Goal: Information Seeking & Learning: Check status

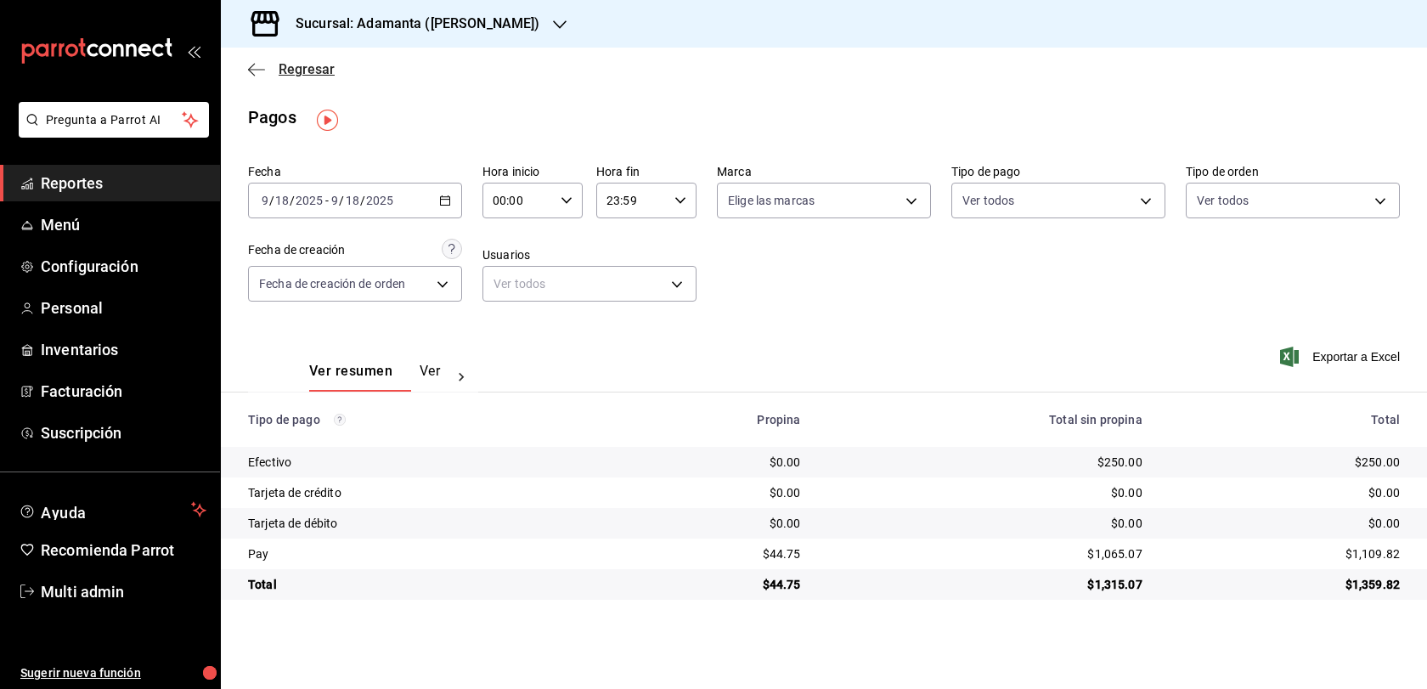
scroll to position [12, 0]
click at [280, 65] on span "Regresar" at bounding box center [307, 69] width 56 height 16
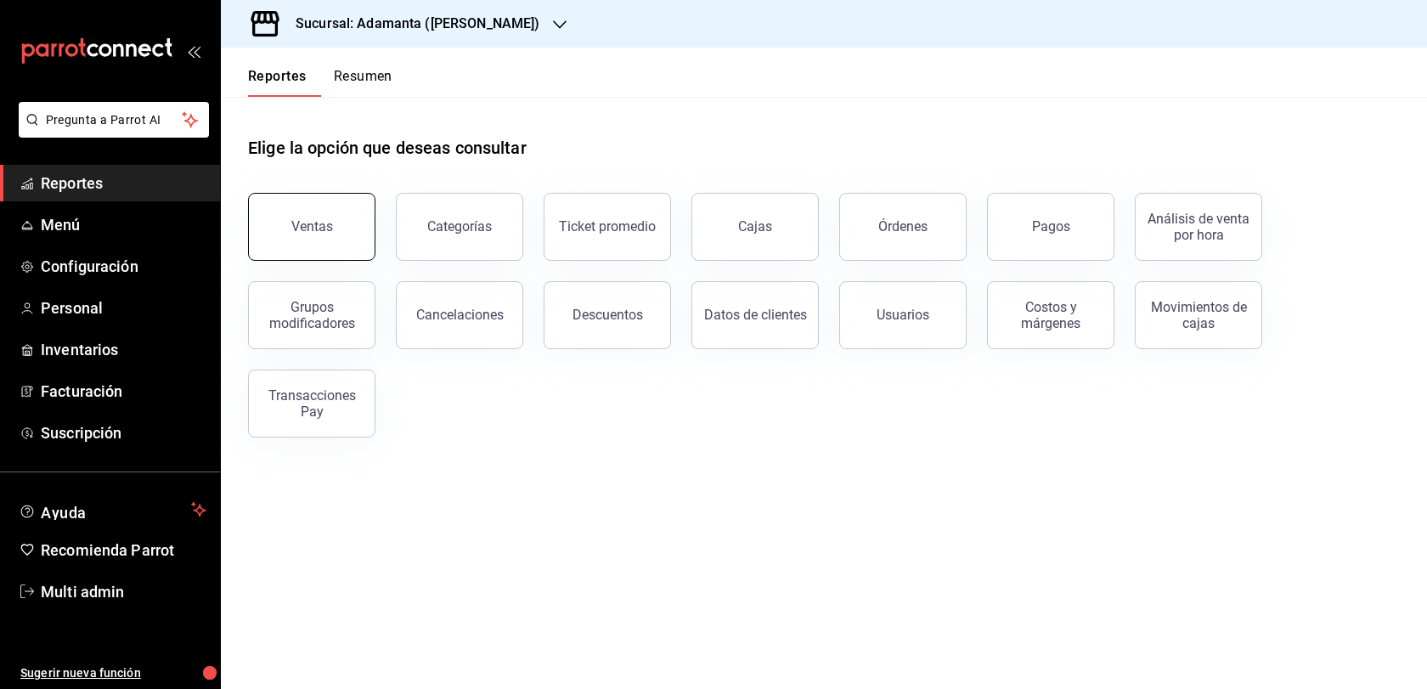
click at [358, 237] on button "Ventas" at bounding box center [311, 227] width 127 height 68
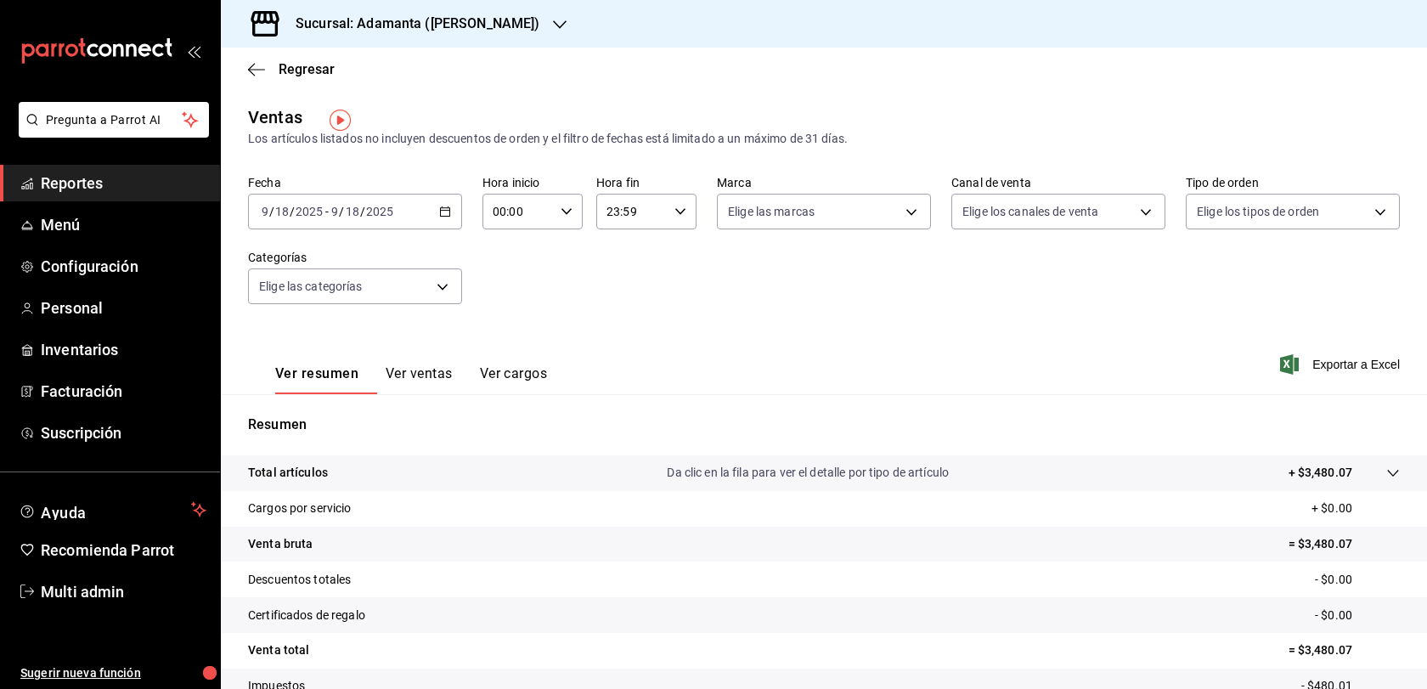
click at [445, 229] on div "[DATE] [DATE] - [DATE] [DATE]" at bounding box center [355, 212] width 214 height 36
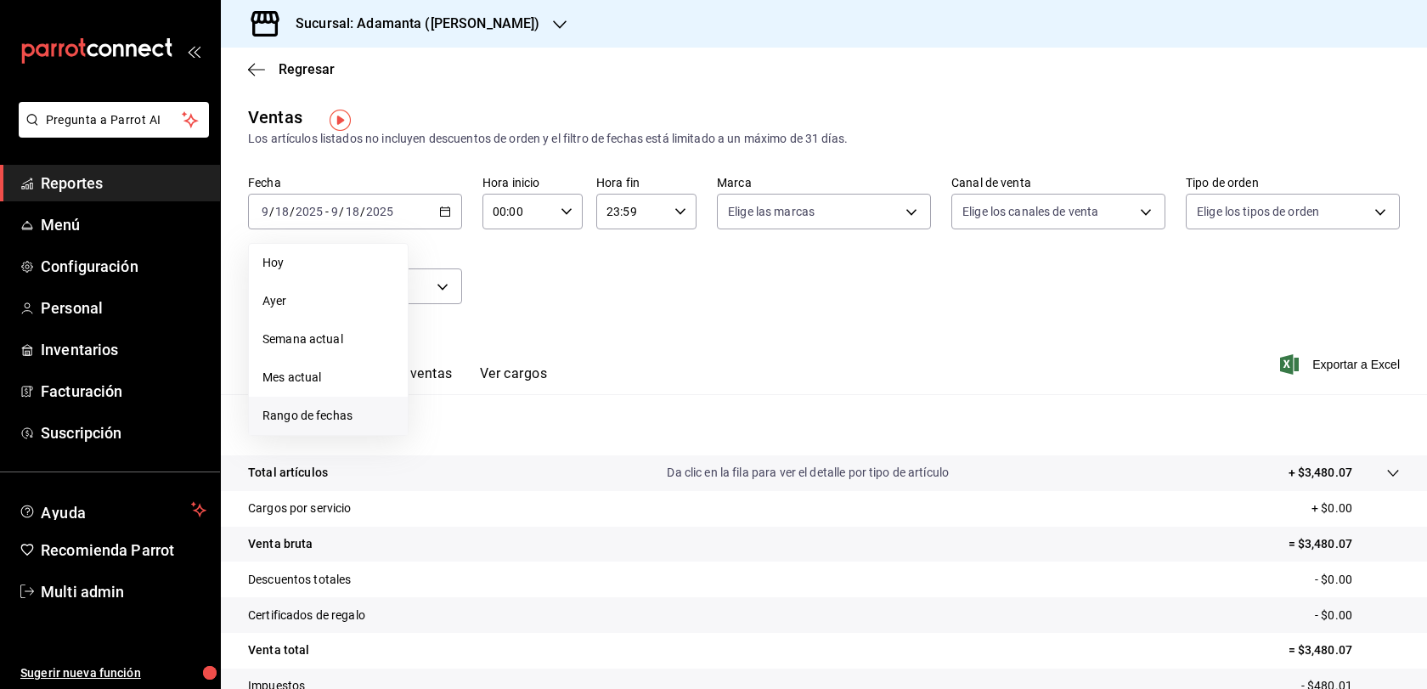
click at [368, 418] on span "Rango de fechas" at bounding box center [328, 416] width 132 height 18
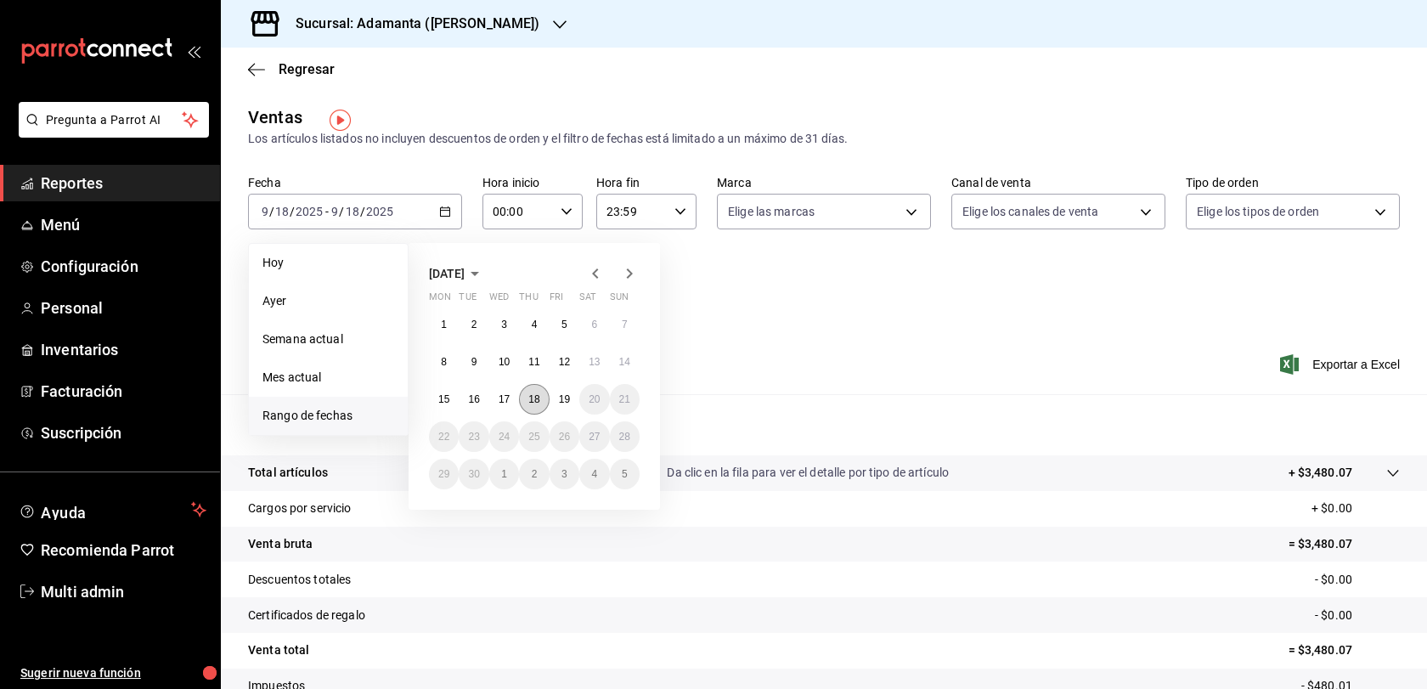
click at [538, 405] on abbr "18" at bounding box center [533, 399] width 11 height 12
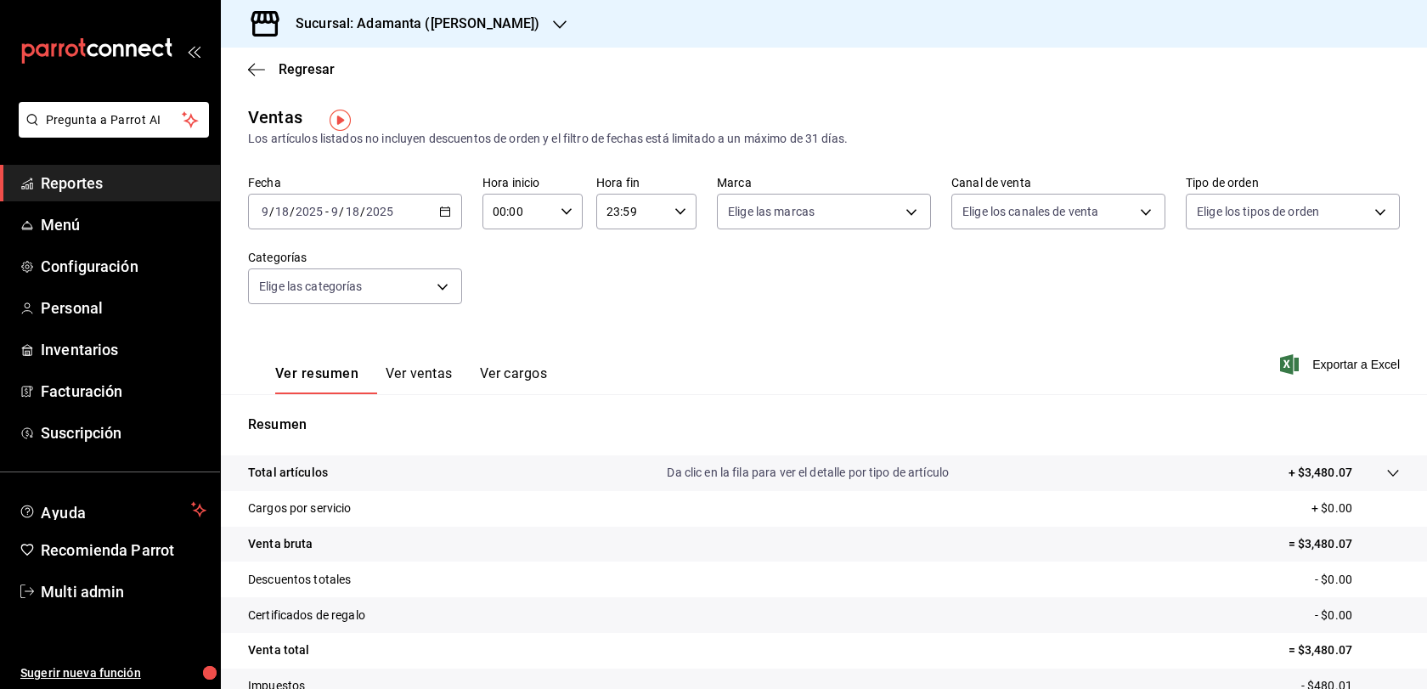
click at [453, 394] on button "Ver ventas" at bounding box center [419, 379] width 67 height 29
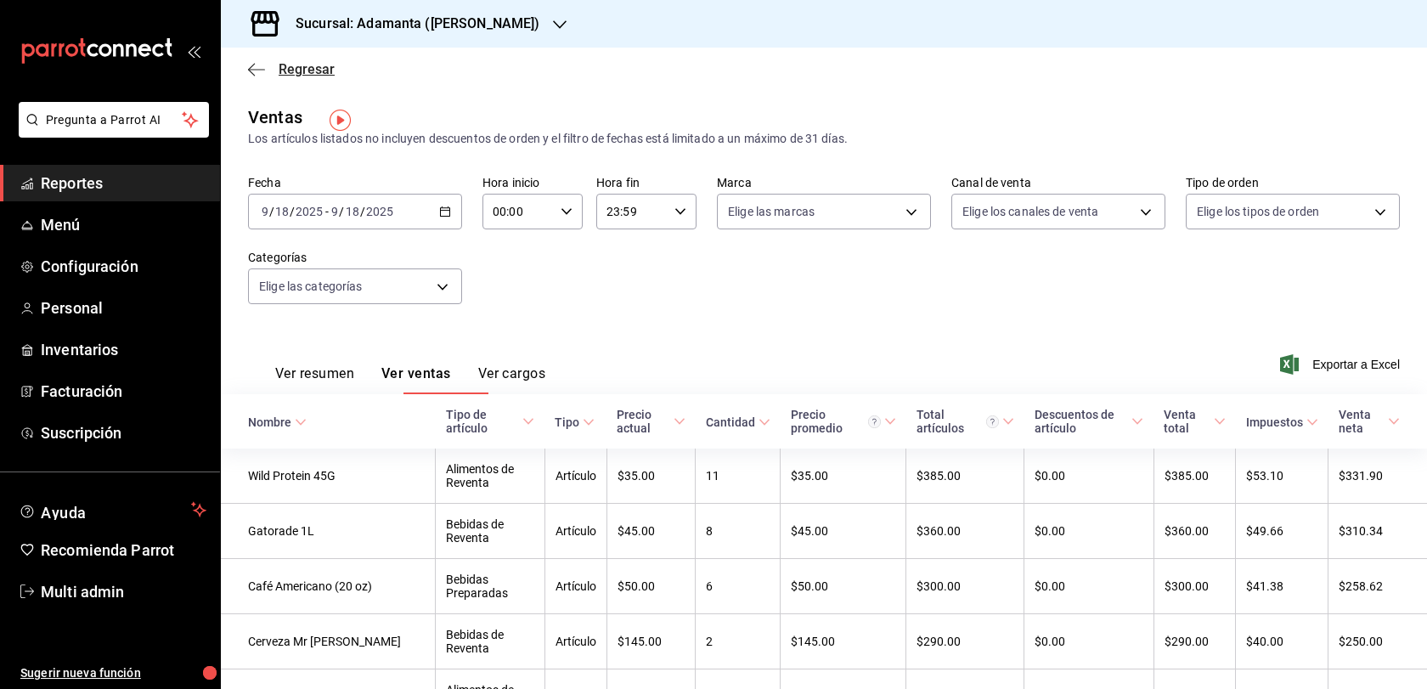
click at [296, 67] on span "Regresar" at bounding box center [307, 69] width 56 height 16
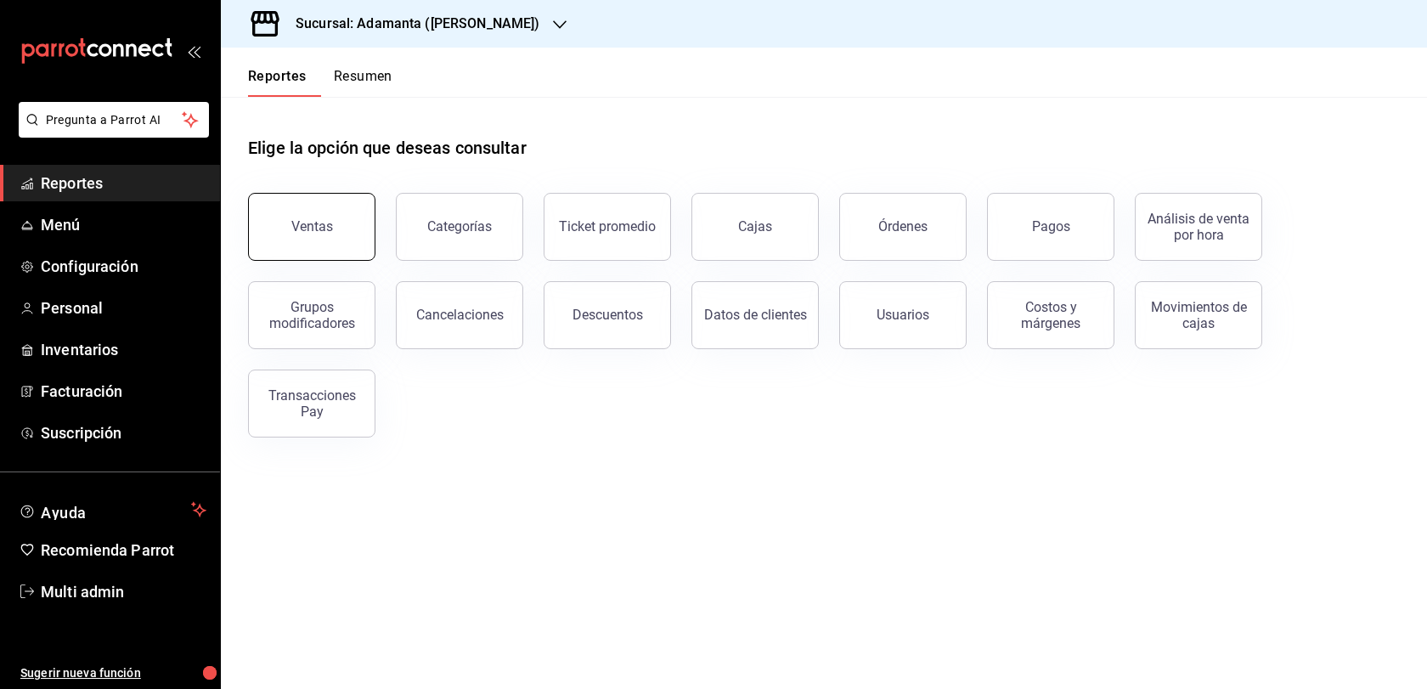
click at [307, 261] on button "Ventas" at bounding box center [311, 227] width 127 height 68
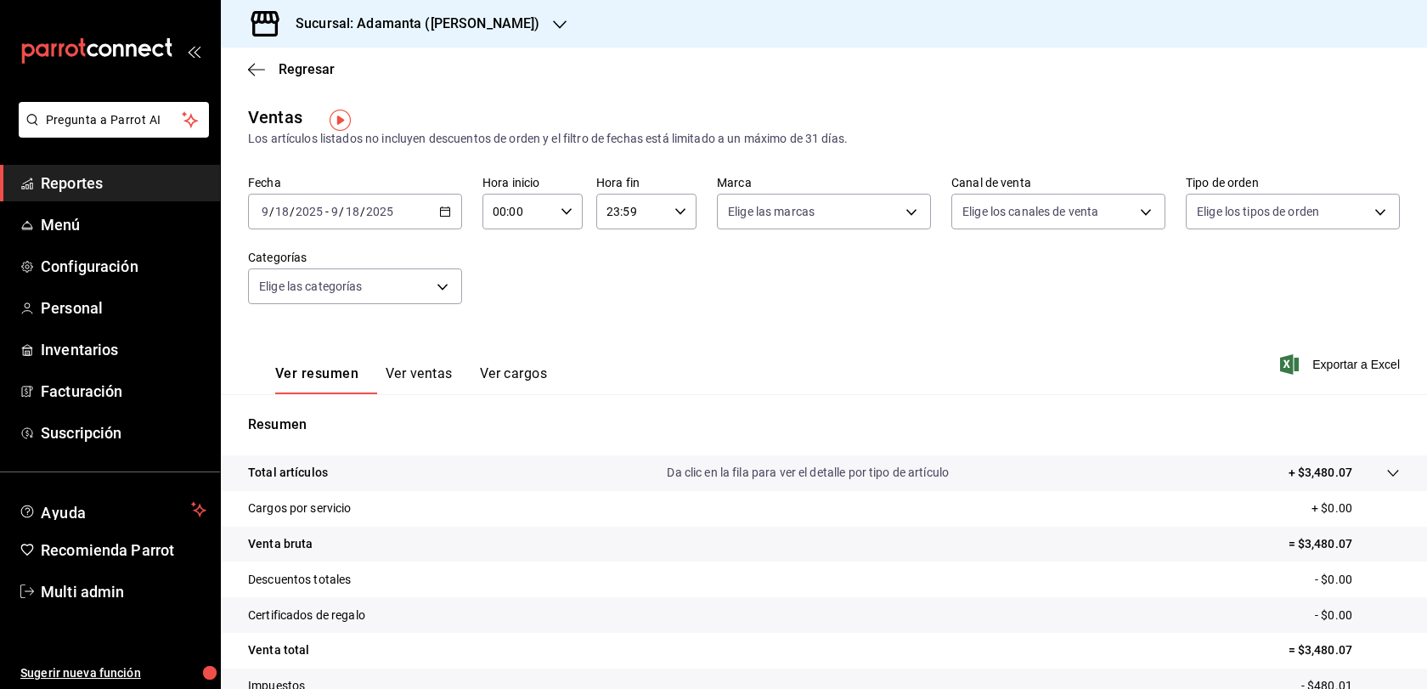
click at [454, 217] on div "[DATE] [DATE] - [DATE] [DATE]" at bounding box center [355, 212] width 214 height 36
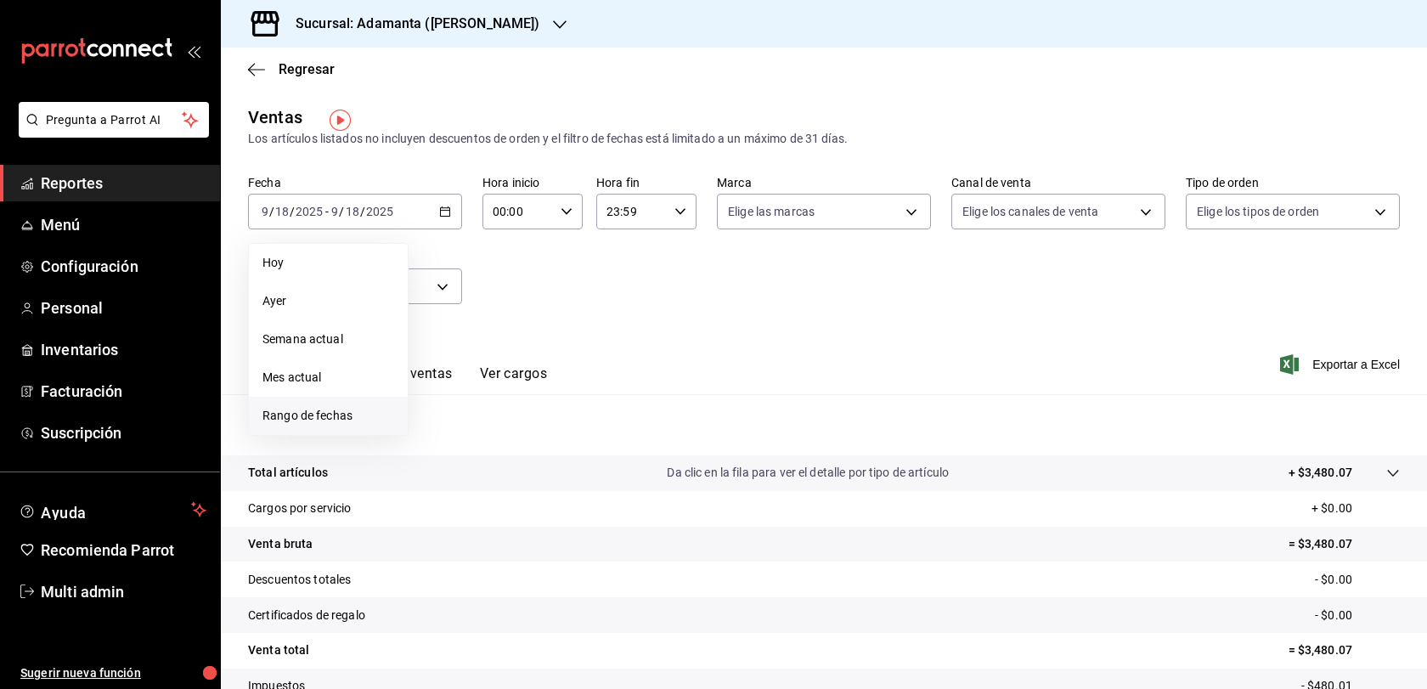
click at [338, 415] on li "Rango de fechas" at bounding box center [328, 416] width 159 height 38
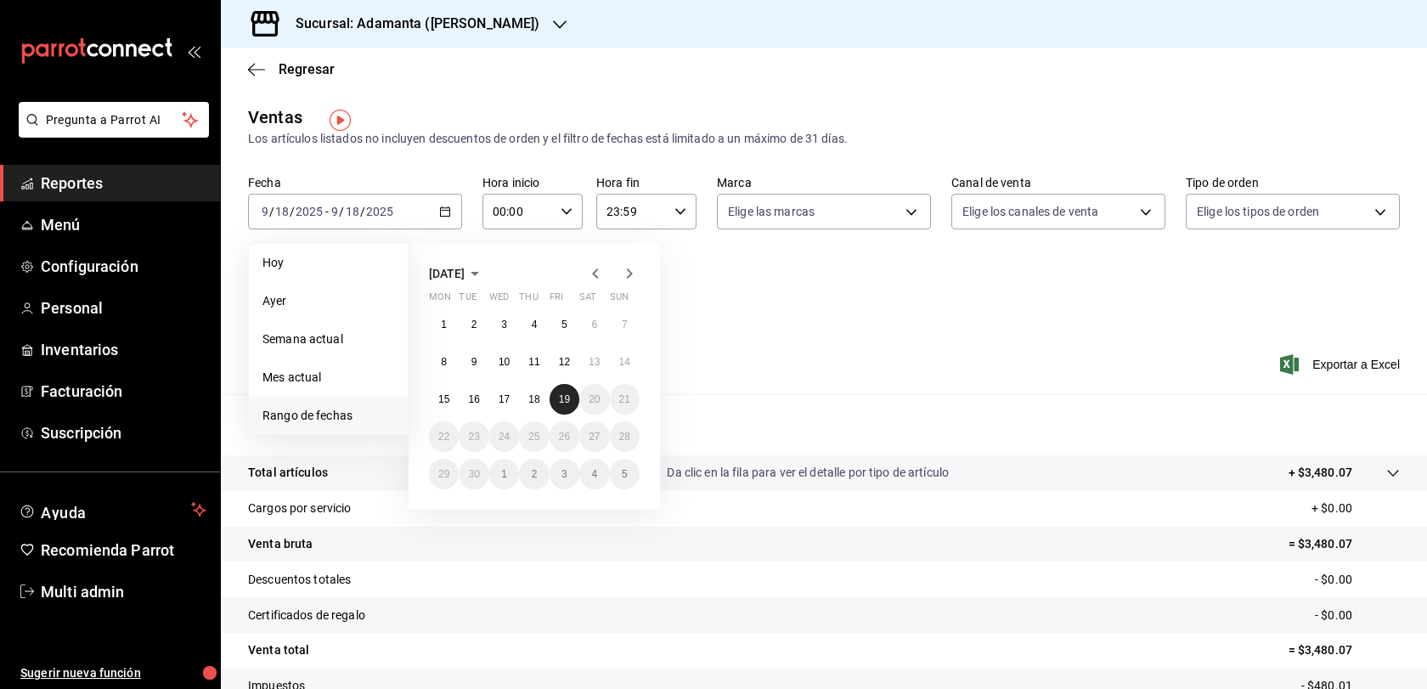
click at [559, 410] on button "19" at bounding box center [564, 399] width 30 height 31
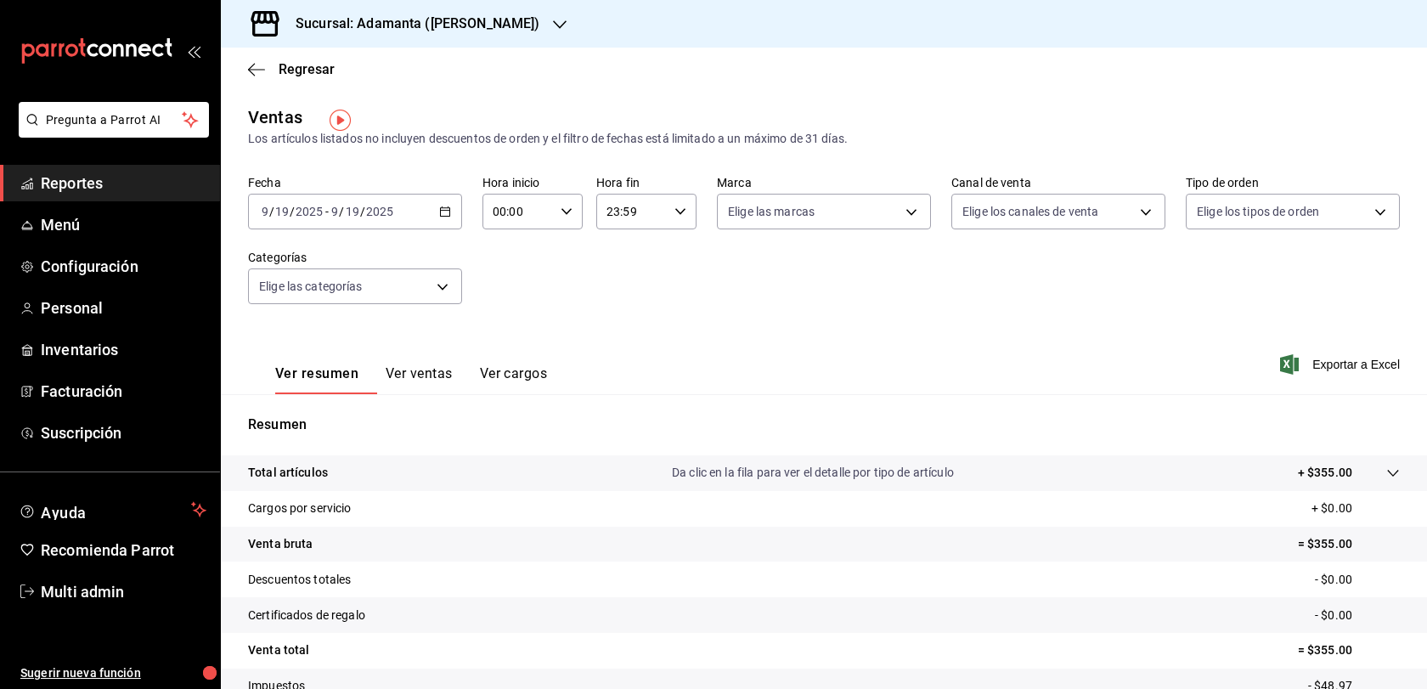
click at [453, 394] on button "Ver ventas" at bounding box center [419, 379] width 67 height 29
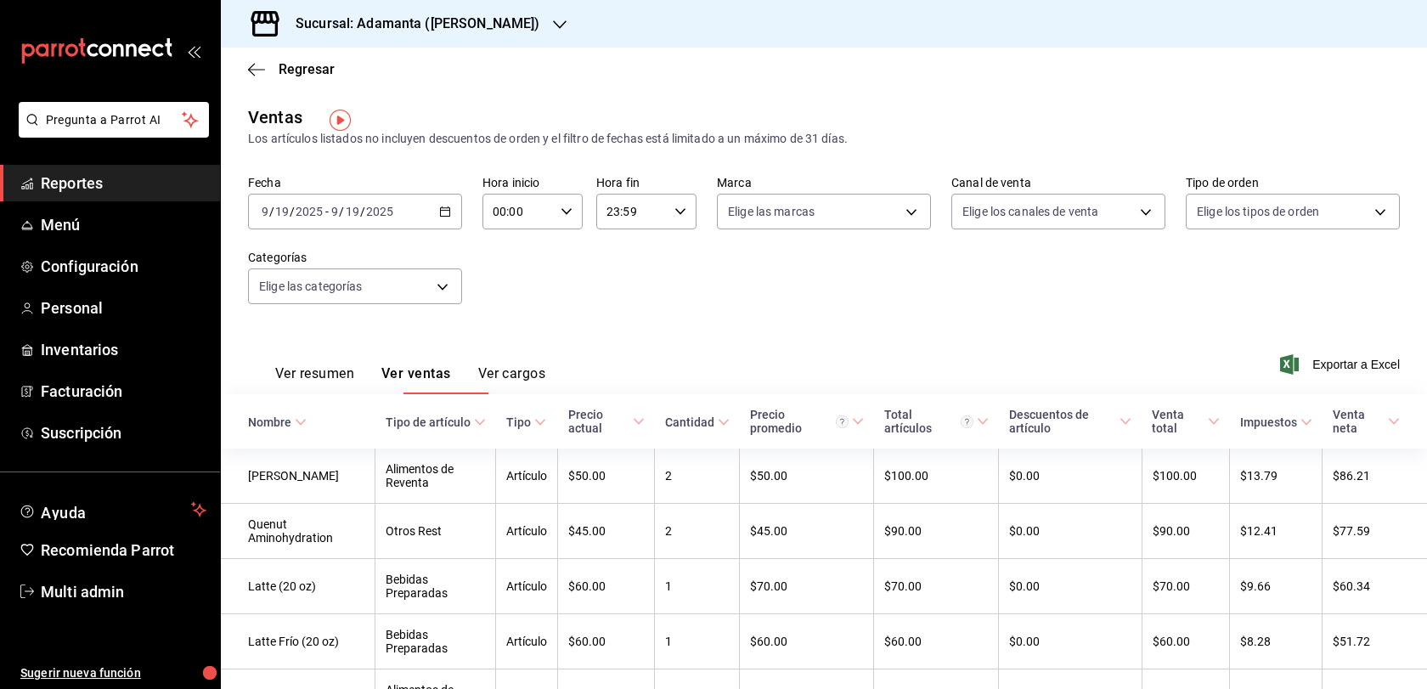
click at [282, 80] on div "Regresar" at bounding box center [824, 69] width 1206 height 43
click at [301, 65] on span "Regresar" at bounding box center [307, 69] width 56 height 16
